Goal: Transaction & Acquisition: Purchase product/service

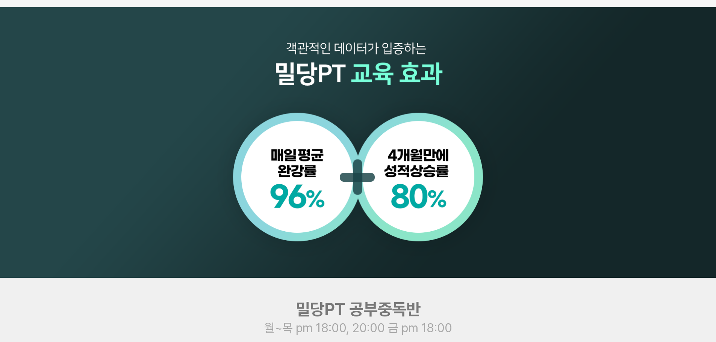
scroll to position [864, 0]
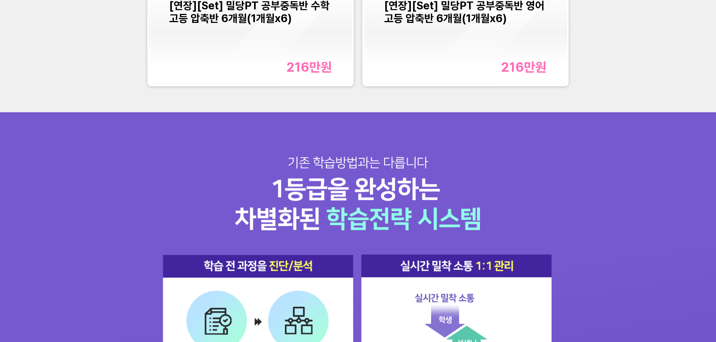
scroll to position [1052, 0]
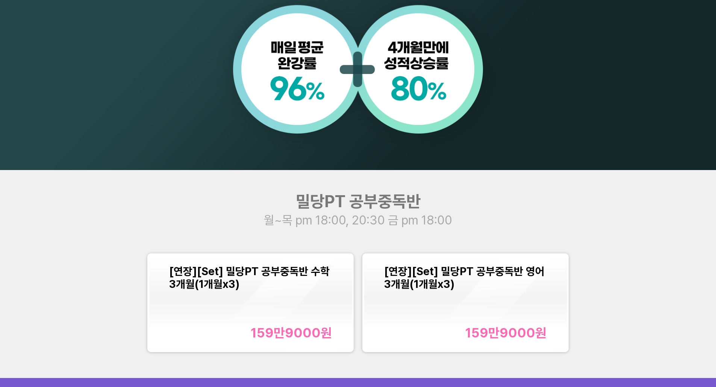
scroll to position [864, 0]
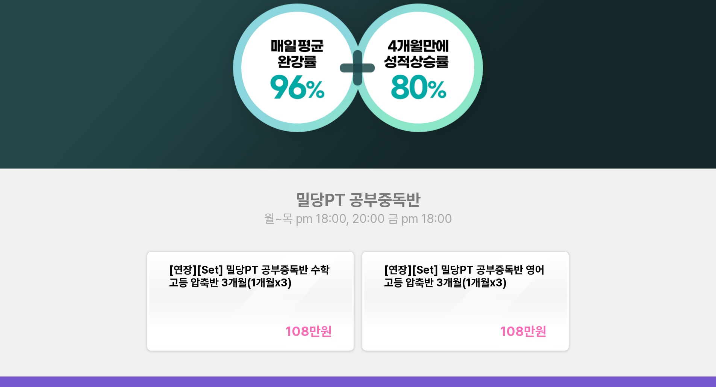
scroll to position [789, 0]
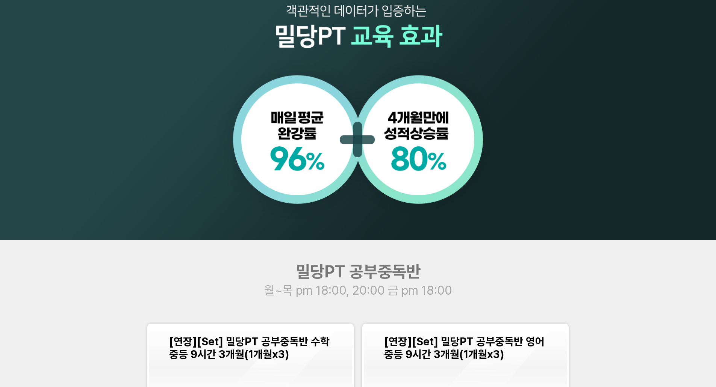
scroll to position [789, 0]
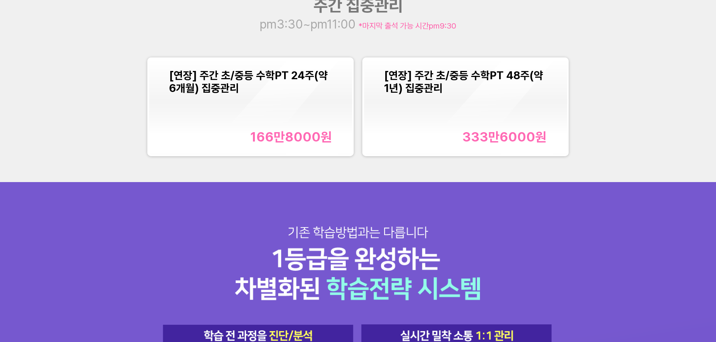
scroll to position [977, 0]
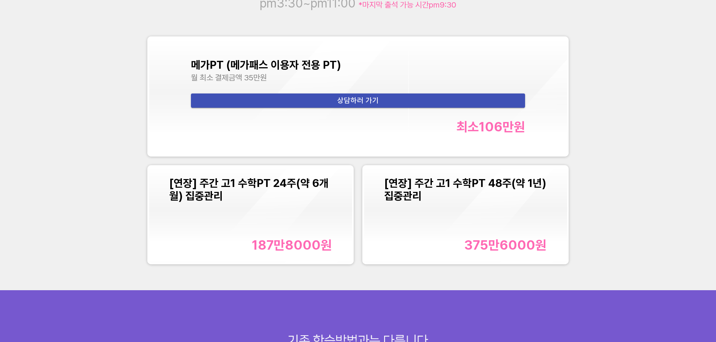
scroll to position [1015, 0]
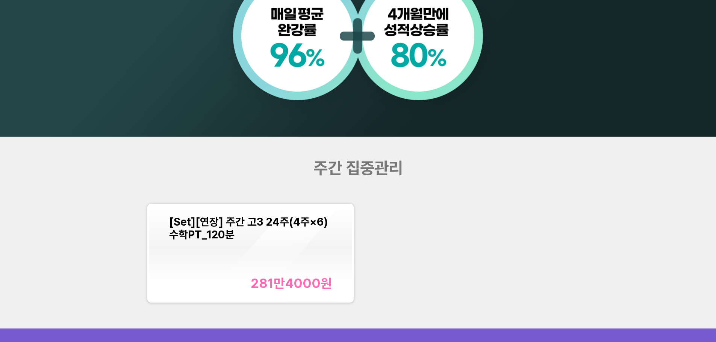
scroll to position [940, 0]
